Goal: Navigation & Orientation: Find specific page/section

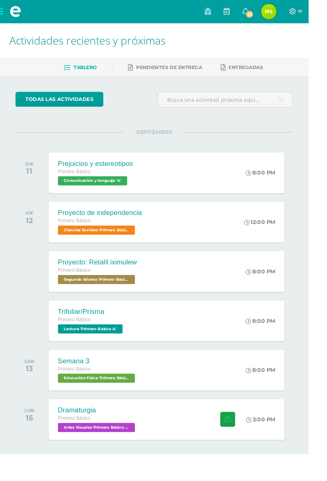
click at [226, 275] on div "Proyecto: Retalil iximulew Primero Básico Segundo Idioma 'Primero Básico A' 8:0…" at bounding box center [176, 287] width 250 height 43
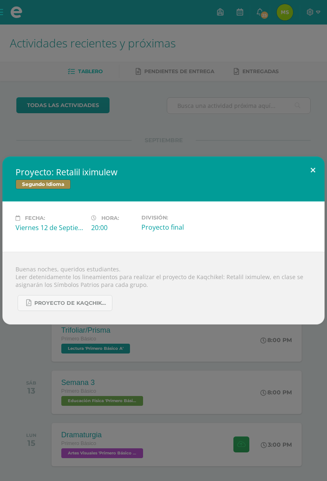
click at [313, 184] on button at bounding box center [312, 171] width 23 height 28
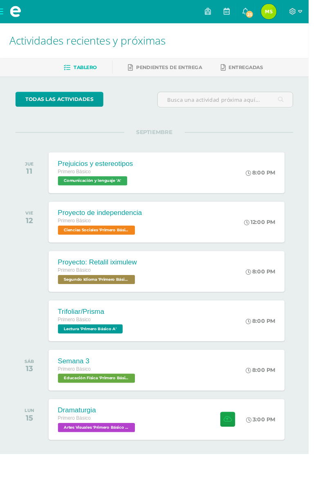
click at [250, 6] on link at bounding box center [240, 12] width 20 height 25
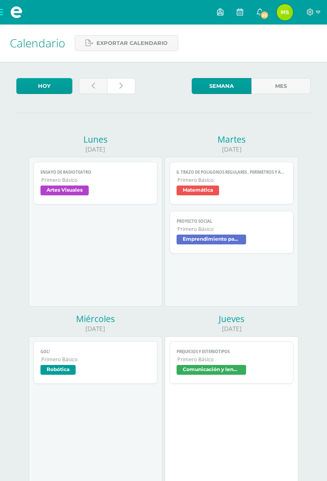
click at [120, 79] on link at bounding box center [121, 86] width 28 height 16
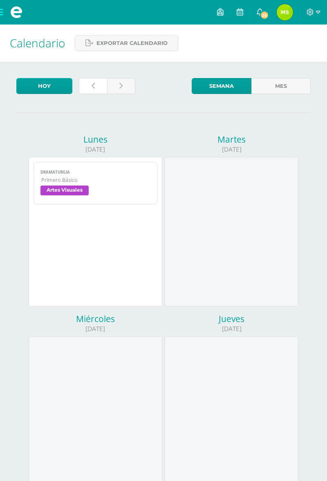
click at [93, 81] on link at bounding box center [93, 86] width 28 height 16
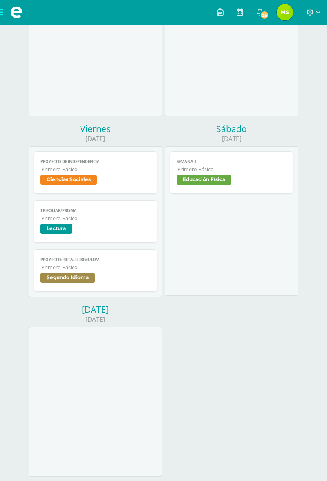
scroll to position [374, 0]
